Goal: Information Seeking & Learning: Find specific fact

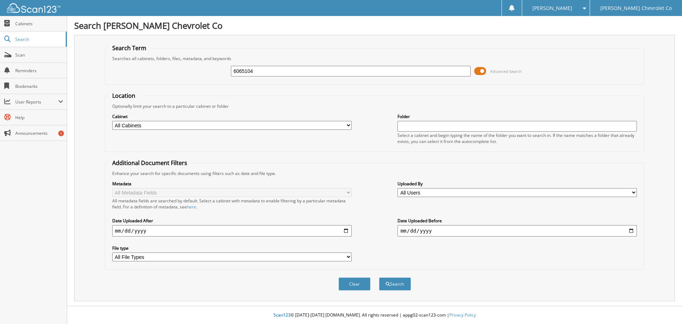
type input "6065104"
click at [379, 277] on button "Search" at bounding box center [395, 283] width 32 height 13
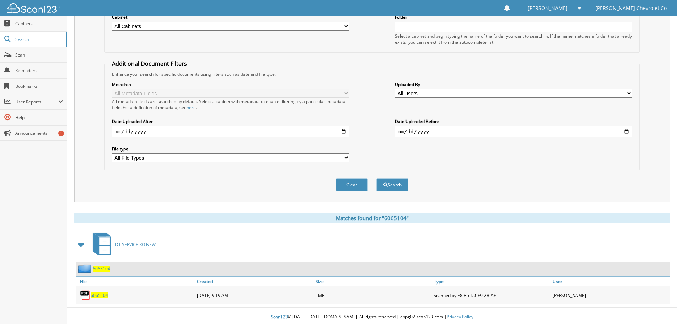
scroll to position [101, 0]
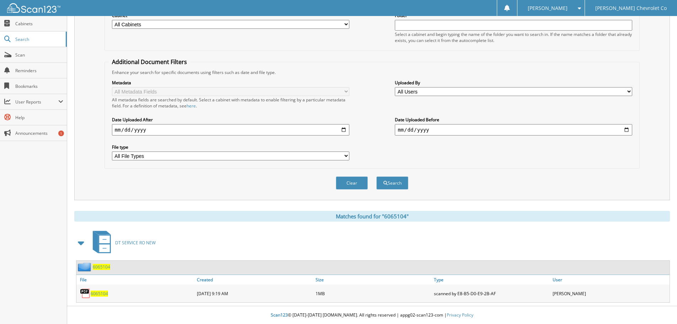
click at [97, 293] on span "6065104" at bounding box center [99, 293] width 17 height 6
click at [98, 292] on span "6065104" at bounding box center [99, 293] width 17 height 6
click at [102, 297] on div "6065104" at bounding box center [135, 293] width 119 height 14
click at [101, 294] on span "6065104" at bounding box center [99, 293] width 17 height 6
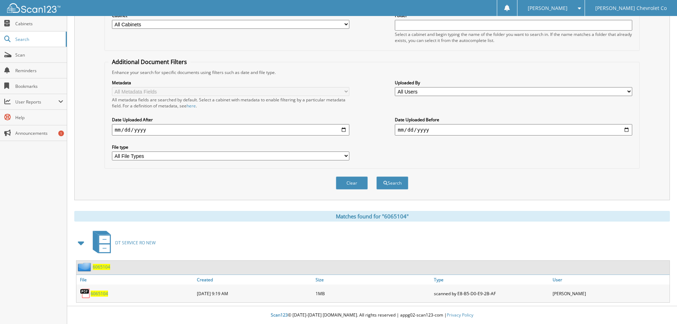
scroll to position [0, 0]
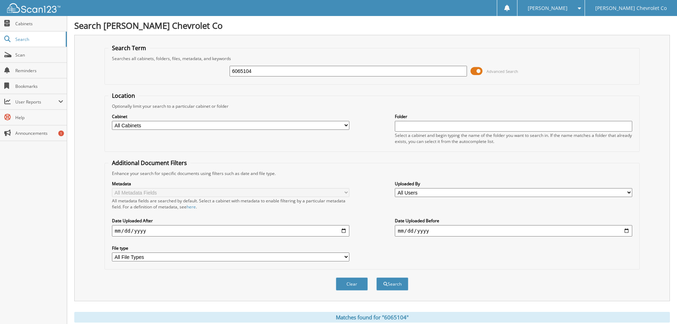
drag, startPoint x: 268, startPoint y: 72, endPoint x: 225, endPoint y: 77, distance: 43.2
click at [225, 77] on div "6065104 Advanced Search" at bounding box center [371, 70] width 527 height 19
type input "[PERSON_NAME]"
click at [376, 277] on button "Search" at bounding box center [392, 283] width 32 height 13
drag, startPoint x: 324, startPoint y: 70, endPoint x: 231, endPoint y: 83, distance: 93.7
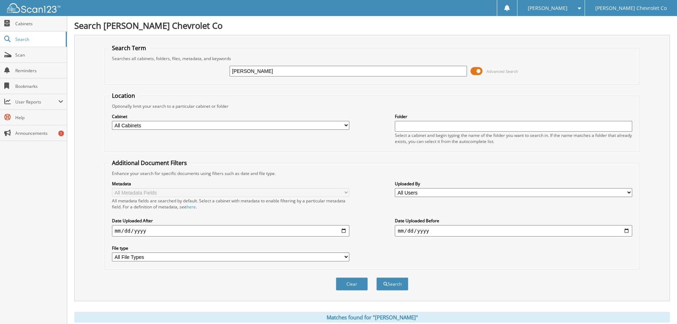
click at [231, 83] on fieldset "Search Term Searches all cabinets, folders, files, metadata, and keywords [PERS…" at bounding box center [371, 64] width 535 height 41
type input "396.41"
click at [376, 277] on button "Search" at bounding box center [392, 283] width 32 height 13
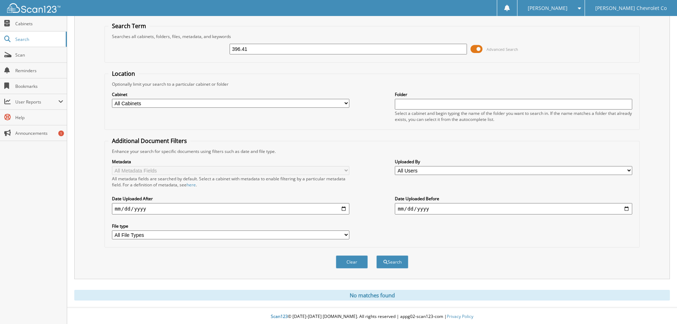
scroll to position [24, 0]
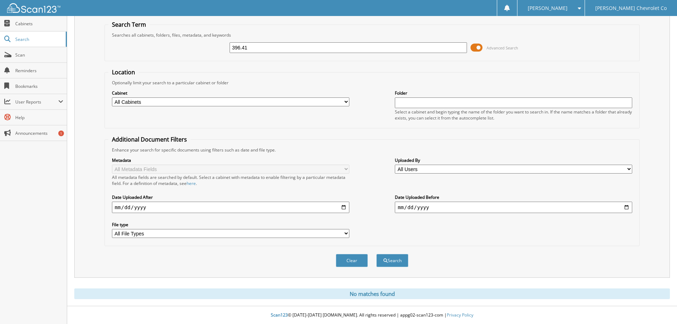
drag, startPoint x: 254, startPoint y: 48, endPoint x: 232, endPoint y: 50, distance: 22.4
click at [232, 50] on input "396.41" at bounding box center [348, 47] width 237 height 11
